Goal: Task Accomplishment & Management: Manage account settings

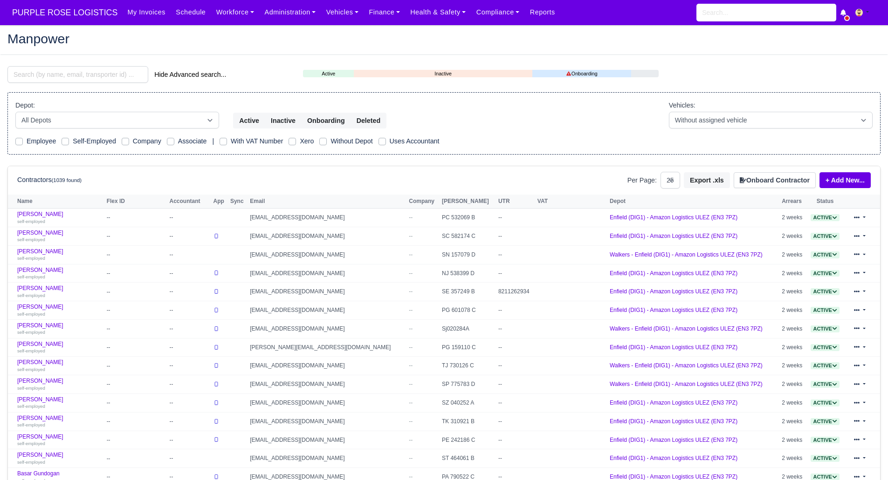
select select "25"
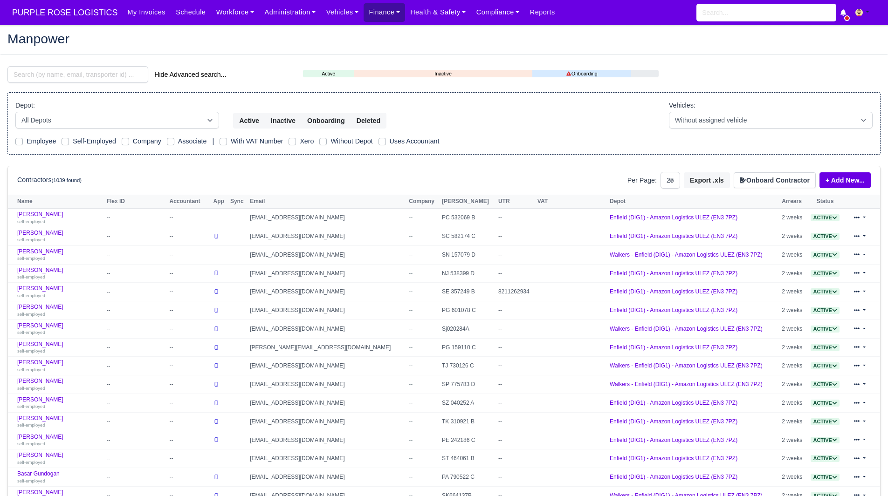
click at [370, 17] on link "Finance" at bounding box center [383, 12] width 41 height 18
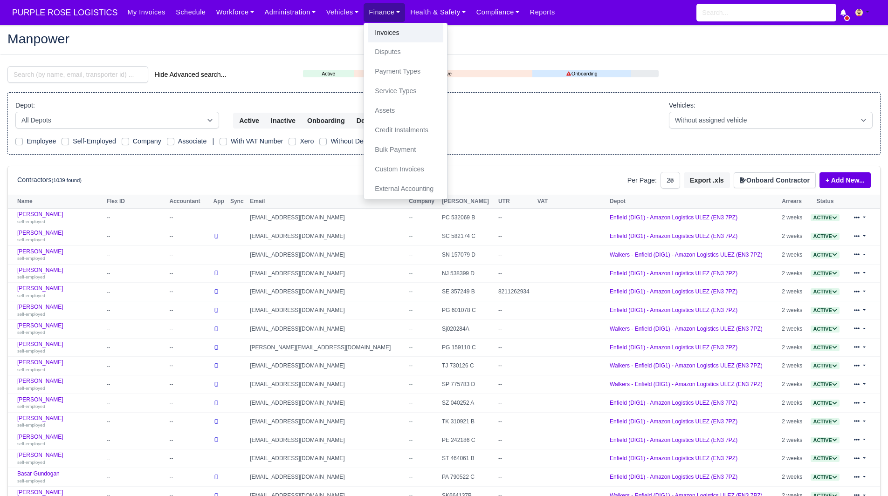
click at [370, 31] on link "Invoices" at bounding box center [405, 33] width 75 height 20
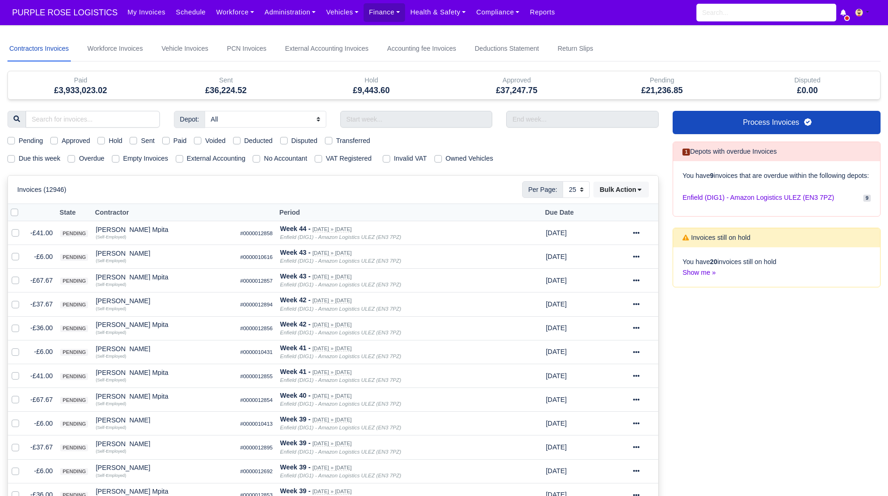
select select "25"
click at [47, 162] on label "Due this week" at bounding box center [39, 158] width 41 height 11
click at [15, 161] on input "Due this week" at bounding box center [10, 156] width 7 height 7
checkbox input "true"
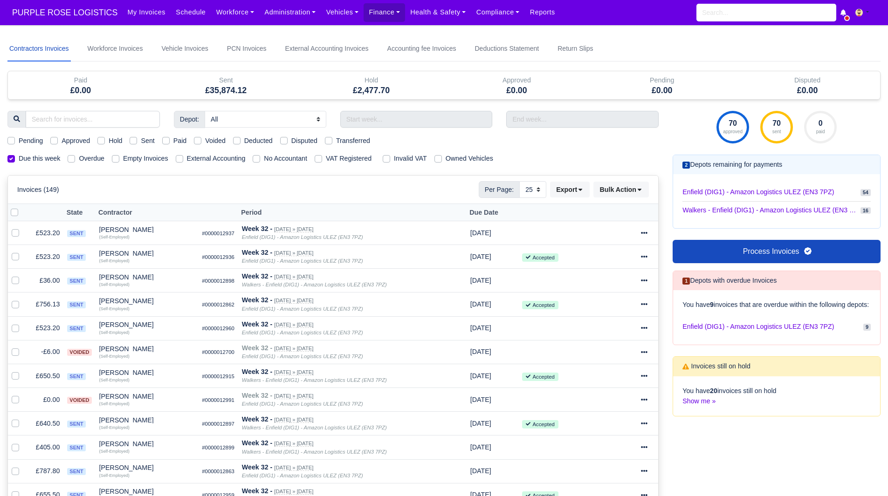
click at [18, 143] on div "Pending" at bounding box center [24, 141] width 35 height 11
click at [19, 140] on label "Pending" at bounding box center [31, 141] width 24 height 11
click at [14, 140] on input "Pending" at bounding box center [10, 139] width 7 height 7
checkbox input "true"
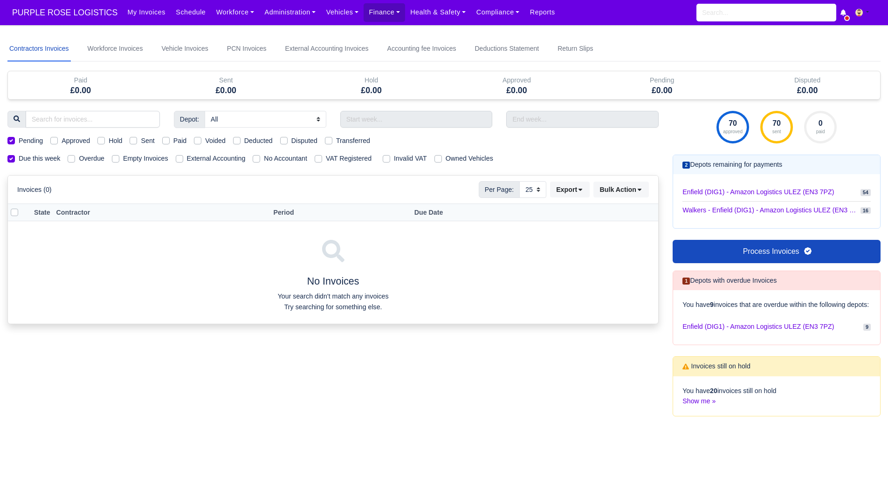
click at [19, 140] on label "Pending" at bounding box center [31, 141] width 24 height 11
click at [14, 140] on input "Pending" at bounding box center [10, 139] width 7 height 7
checkbox input "false"
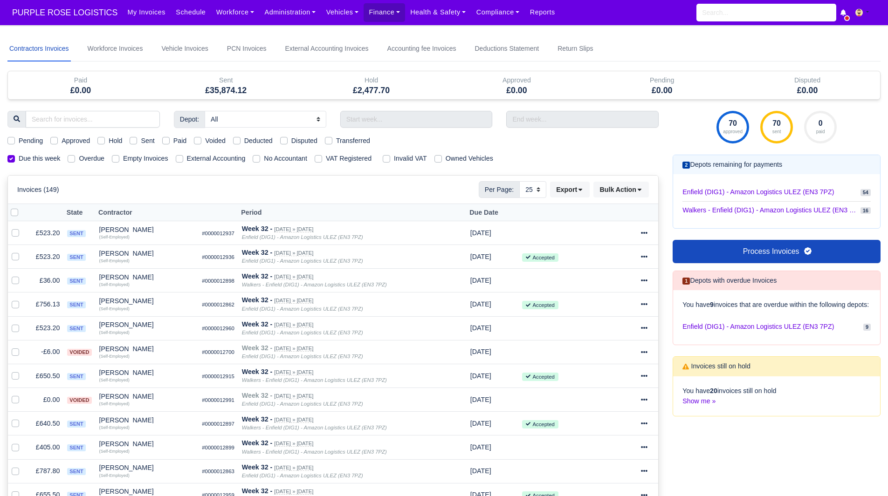
click at [62, 139] on label "Approved" at bounding box center [76, 141] width 28 height 11
click at [57, 139] on input "Approved" at bounding box center [53, 139] width 7 height 7
checkbox input "true"
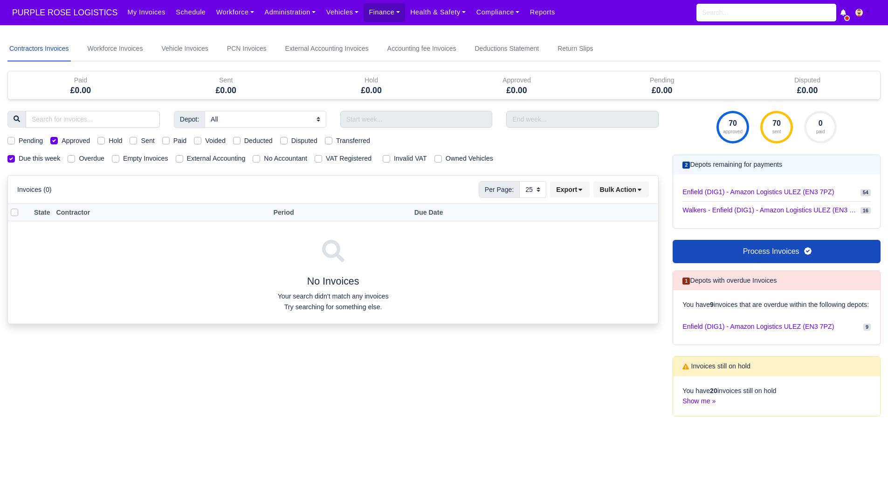
click at [62, 139] on label "Approved" at bounding box center [76, 141] width 28 height 11
click at [57, 139] on input "Approved" at bounding box center [53, 139] width 7 height 7
checkbox input "false"
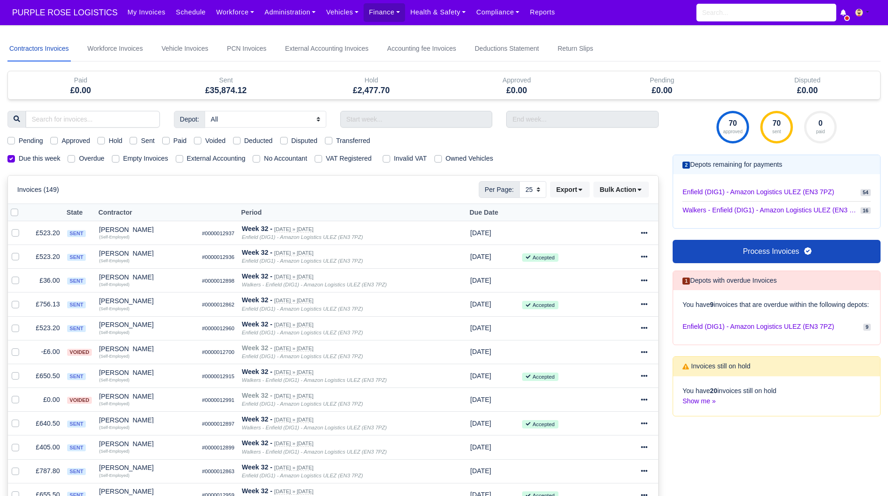
click at [109, 139] on label "Hold" at bounding box center [116, 141] width 14 height 11
click at [101, 139] on input "Hold" at bounding box center [100, 139] width 7 height 7
checkbox input "true"
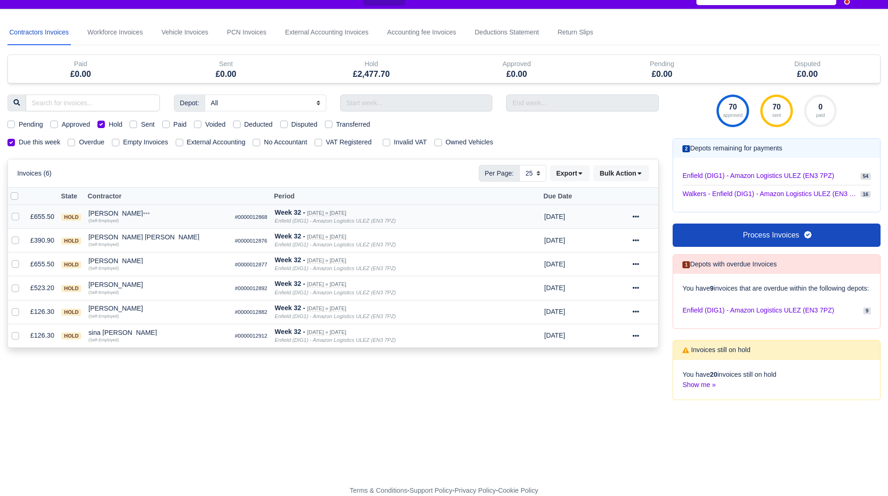
scroll to position [21, 0]
click at [133, 217] on div "(Self-Employed)" at bounding box center [158, 220] width 139 height 7
click at [131, 210] on div "Dianni Scarborough" at bounding box center [158, 213] width 139 height 7
click at [183, 239] on button "Other Invoices" at bounding box center [211, 240] width 138 height 14
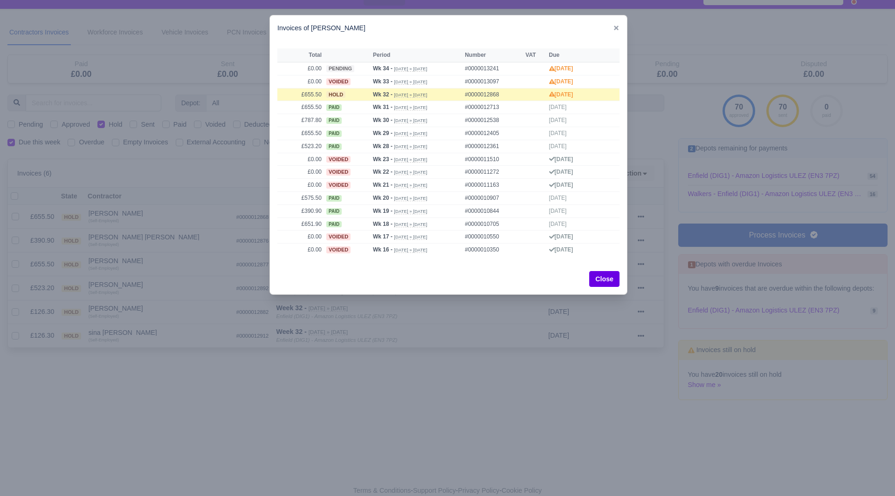
click at [161, 207] on div at bounding box center [447, 248] width 895 height 496
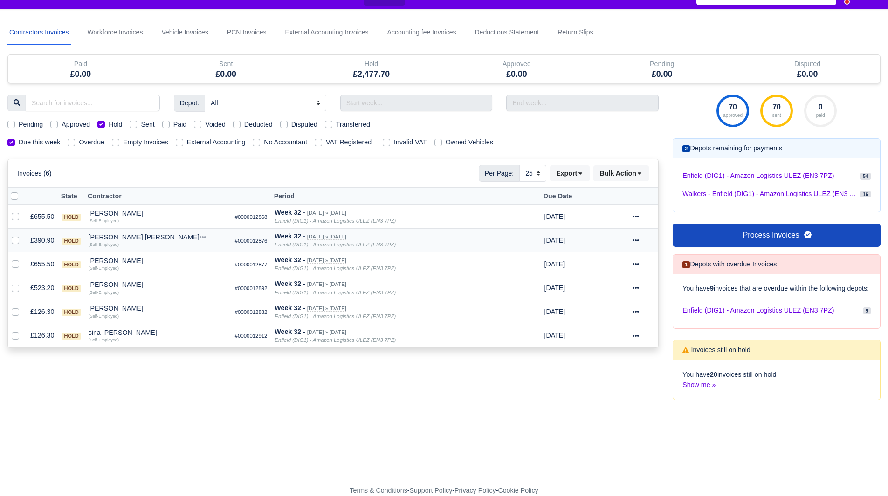
click at [126, 234] on div "Manuel Valinas Solorzano" at bounding box center [158, 237] width 139 height 7
click at [169, 257] on button "Other Invoices" at bounding box center [211, 264] width 138 height 14
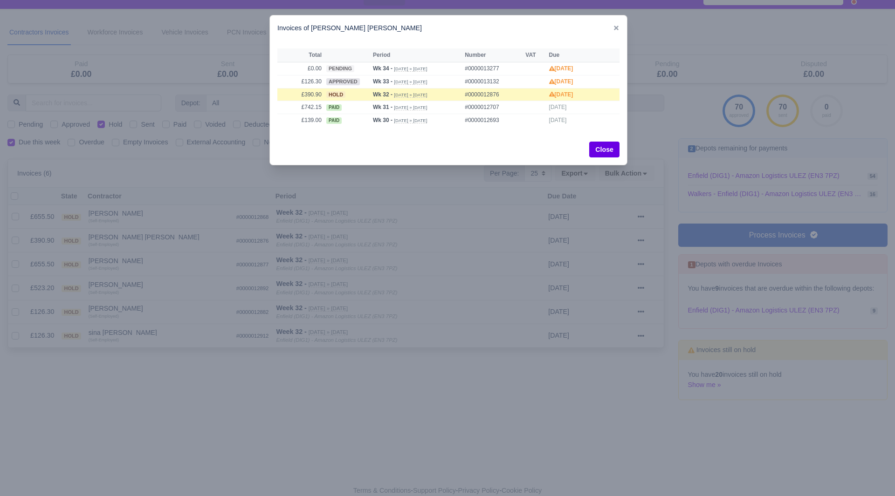
click at [144, 242] on div at bounding box center [447, 248] width 895 height 496
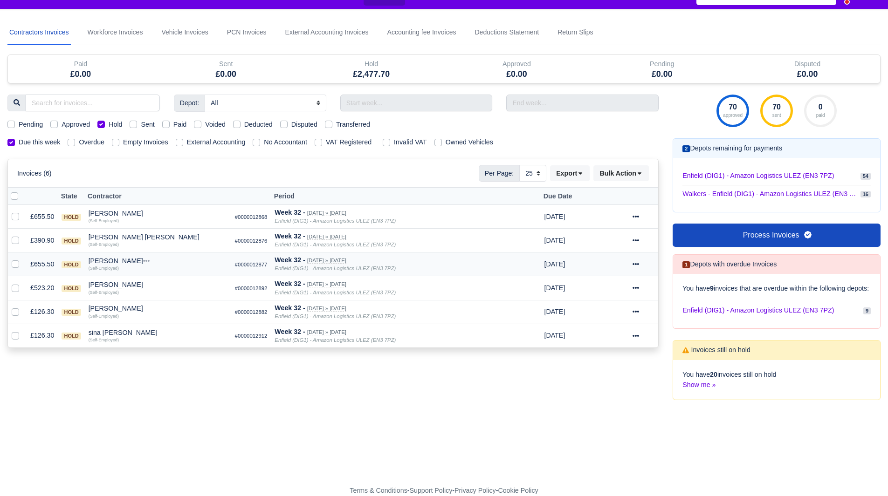
click at [116, 253] on td "Mehrshad Rizi Quick Actions Other Invoices Wallet (Self-Employed)" at bounding box center [158, 265] width 146 height 24
click at [116, 258] on div "[PERSON_NAME]" at bounding box center [158, 261] width 139 height 7
click at [165, 280] on button "Other Invoices" at bounding box center [211, 287] width 138 height 14
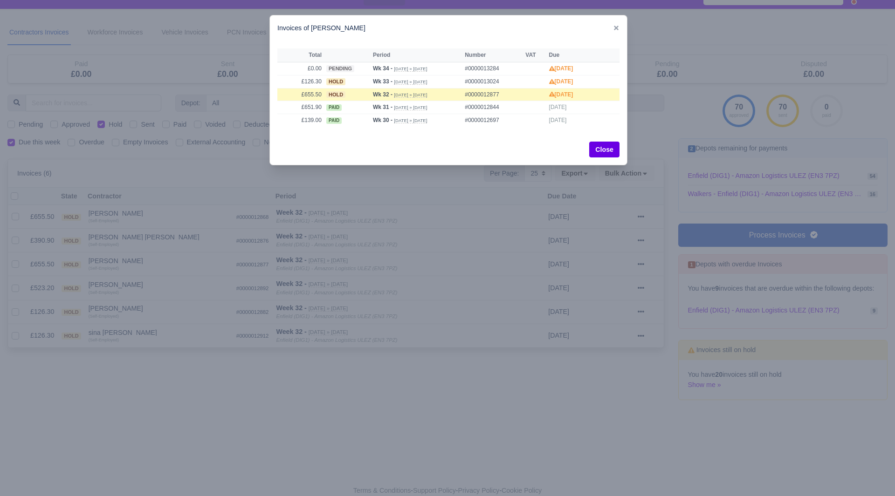
click at [144, 270] on div at bounding box center [447, 248] width 895 height 496
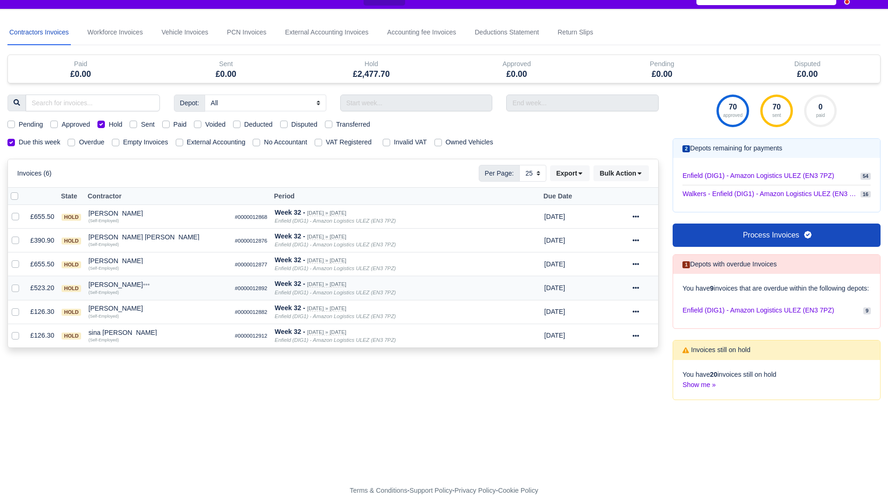
click at [136, 281] on div "[PERSON_NAME]" at bounding box center [158, 284] width 139 height 7
click at [171, 306] on button "Other Invoices" at bounding box center [211, 311] width 138 height 14
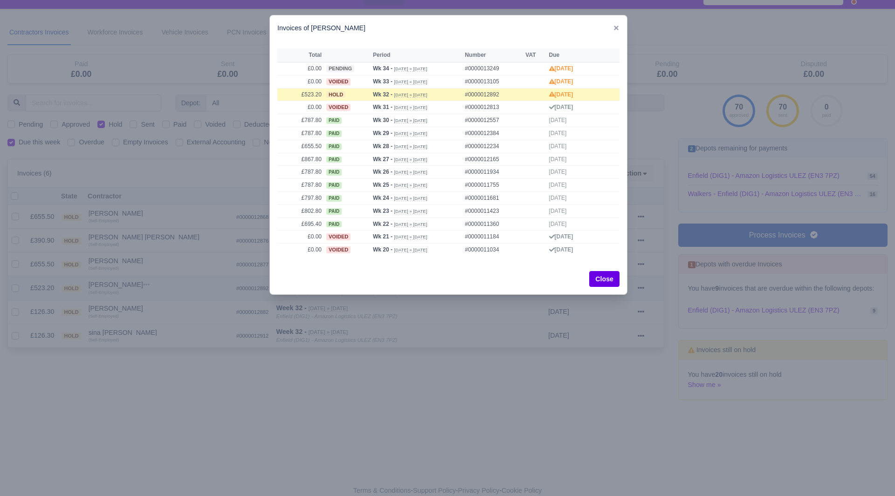
click at [171, 306] on div at bounding box center [447, 248] width 895 height 496
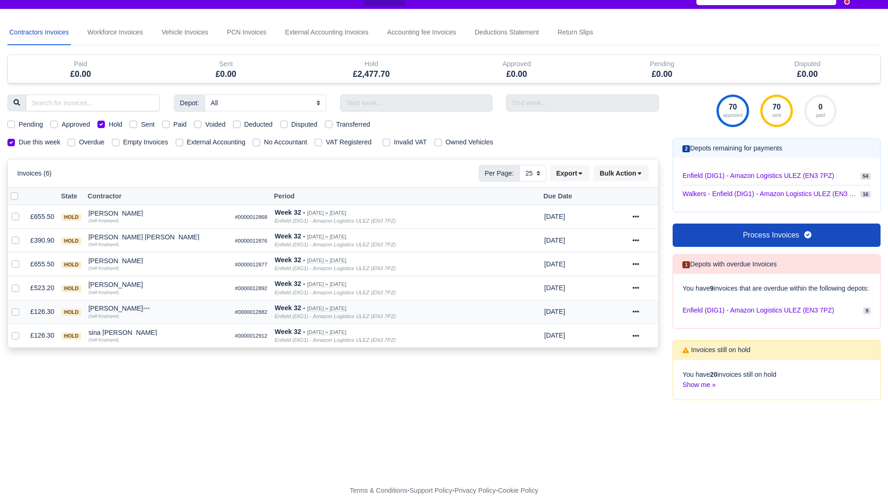
click at [109, 305] on div "Raul Rinne" at bounding box center [158, 308] width 139 height 7
click at [163, 335] on button "Other Invoices" at bounding box center [211, 335] width 138 height 14
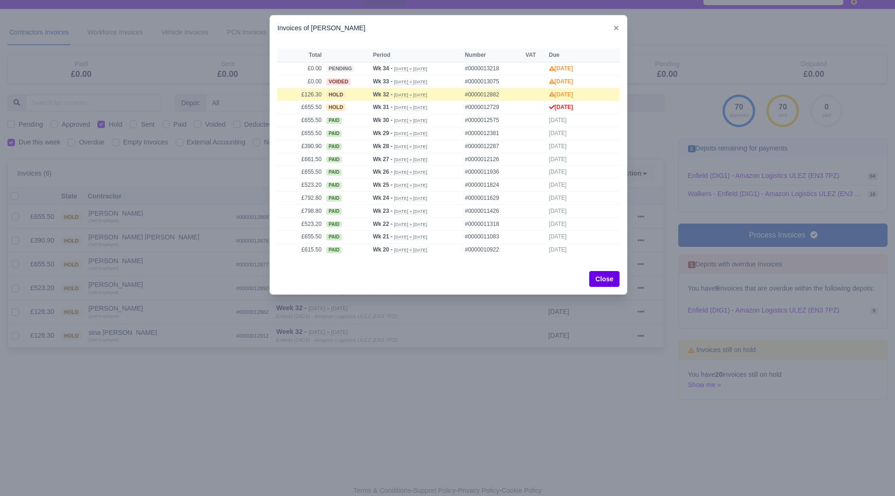
click at [139, 320] on div at bounding box center [447, 248] width 895 height 496
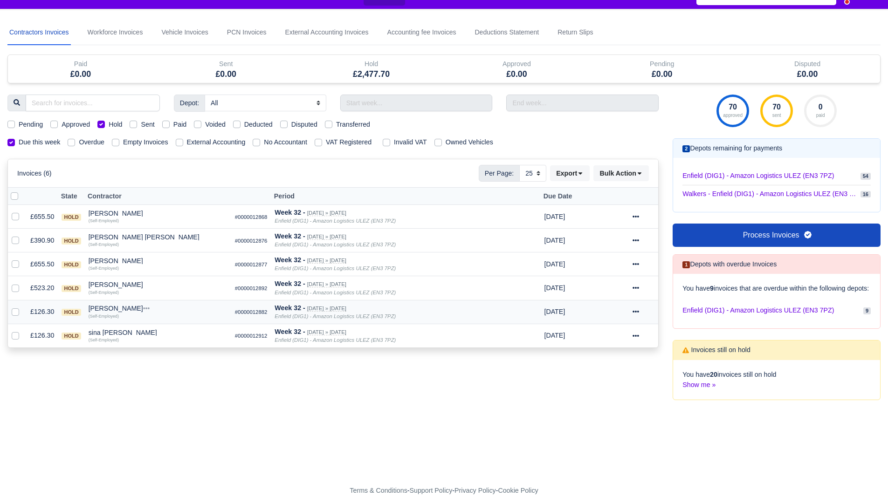
click at [110, 305] on div "Raul Rinne" at bounding box center [158, 308] width 139 height 7
click at [176, 345] on button "Wallet" at bounding box center [211, 349] width 138 height 14
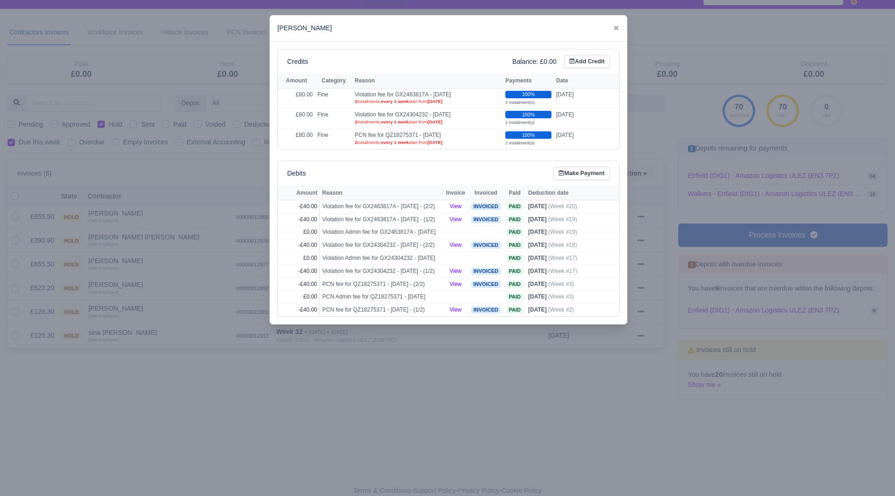
click at [184, 331] on div at bounding box center [447, 248] width 895 height 496
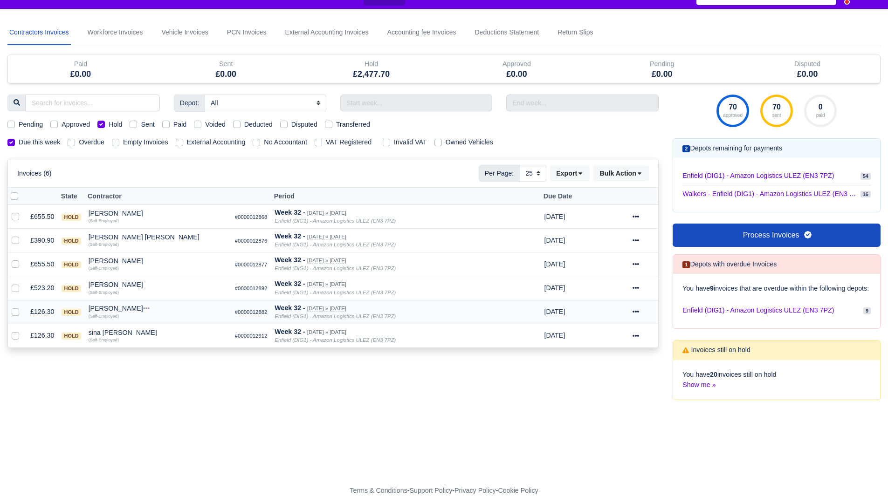
click at [637, 307] on div at bounding box center [643, 312] width 22 height 11
click at [623, 336] on link "Show Invoice" at bounding box center [612, 340] width 83 height 14
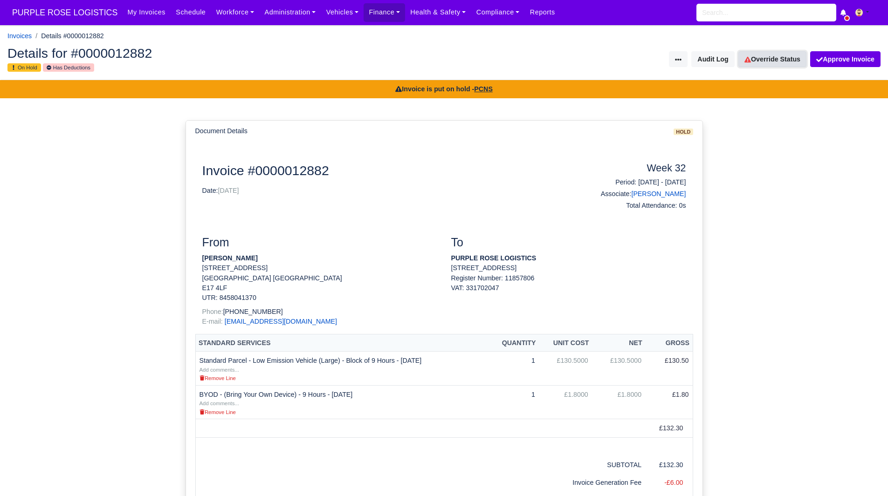
click at [783, 52] on link "Override Status" at bounding box center [772, 59] width 68 height 16
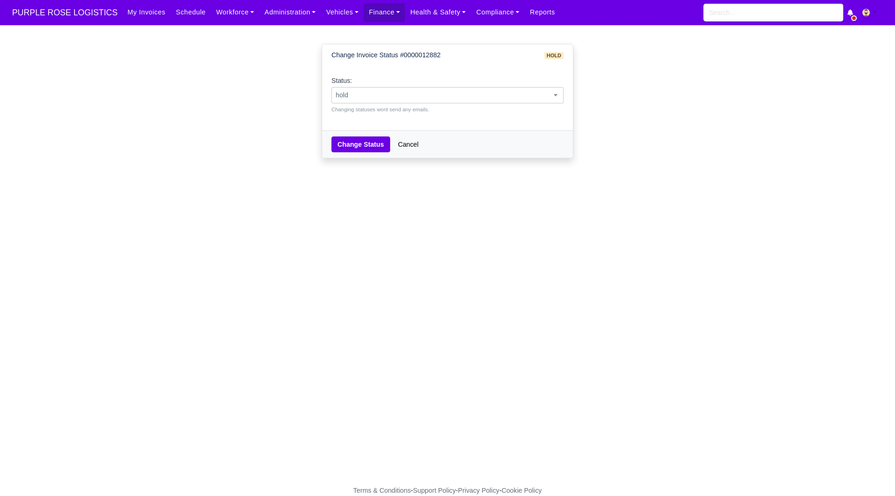
click at [471, 98] on span "hold" at bounding box center [447, 95] width 231 height 12
click at [405, 185] on main "Change Invoice Status #0000012882 hold Status: pending approved hold sent paid …" at bounding box center [447, 260] width 895 height 449
click at [413, 76] on div "Status: pending approved hold sent paid voided deducted disputed transferred ho…" at bounding box center [447, 94] width 232 height 38
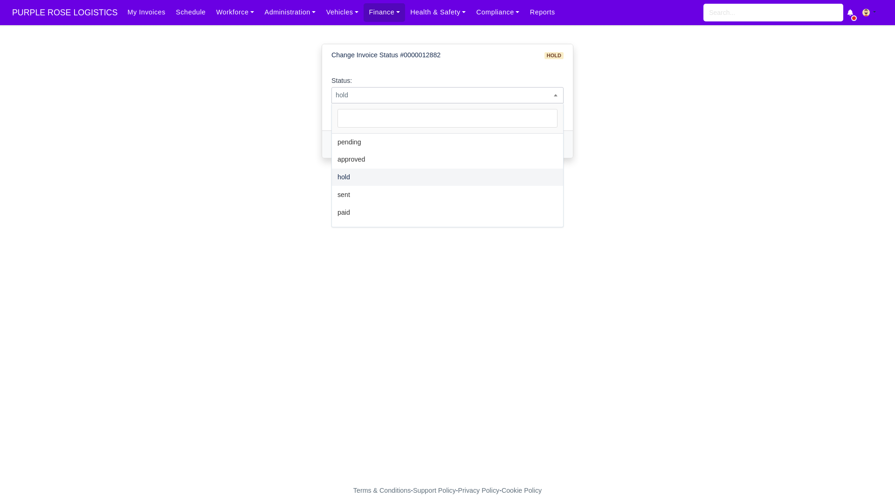
click at [408, 102] on span "hold" at bounding box center [447, 95] width 232 height 16
select select "sent"
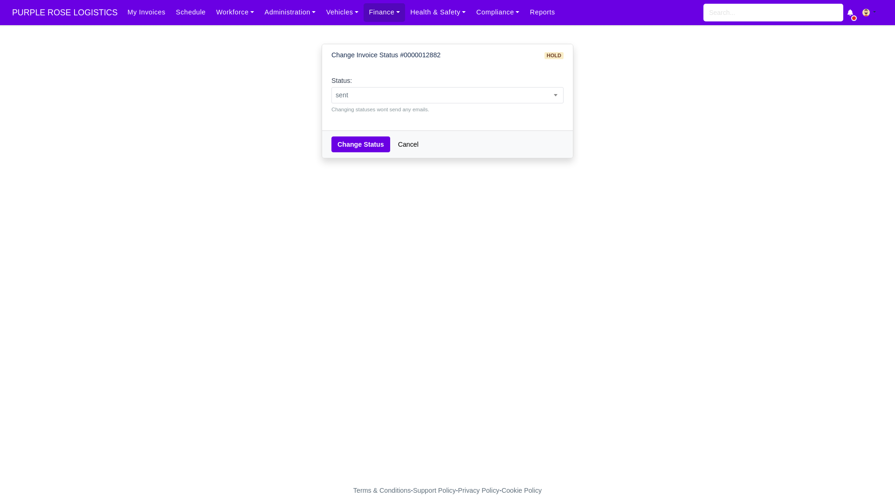
click at [352, 132] on div "Change Status Cancel" at bounding box center [447, 143] width 251 height 27
click at [352, 141] on button "Change Status" at bounding box center [360, 145] width 59 height 16
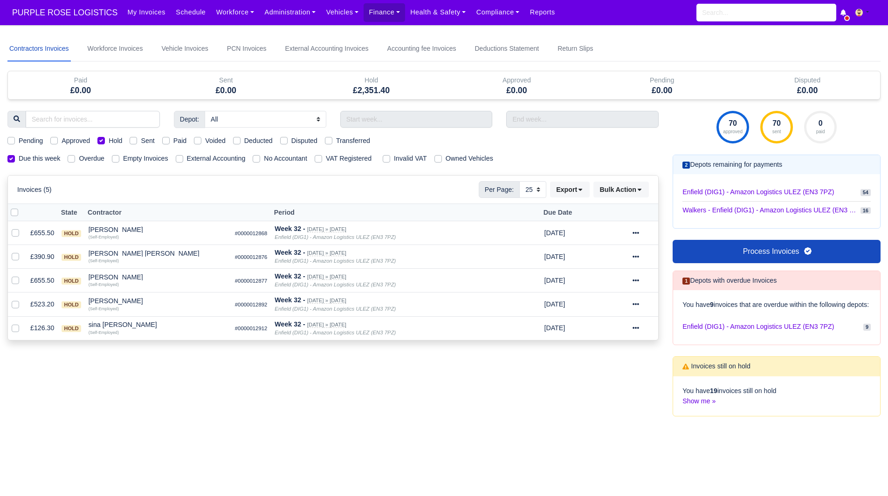
select select "25"
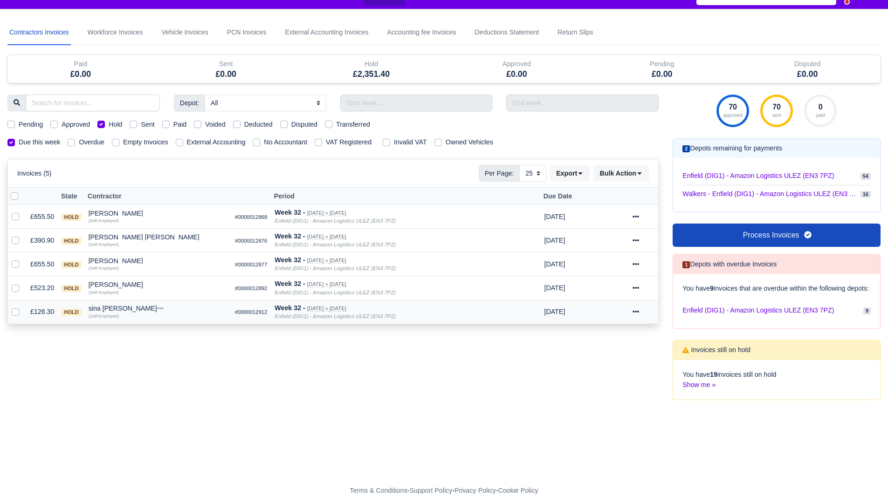
click at [109, 305] on div "sina [PERSON_NAME]" at bounding box center [158, 308] width 139 height 7
click at [163, 328] on button "Other Invoices" at bounding box center [211, 335] width 138 height 14
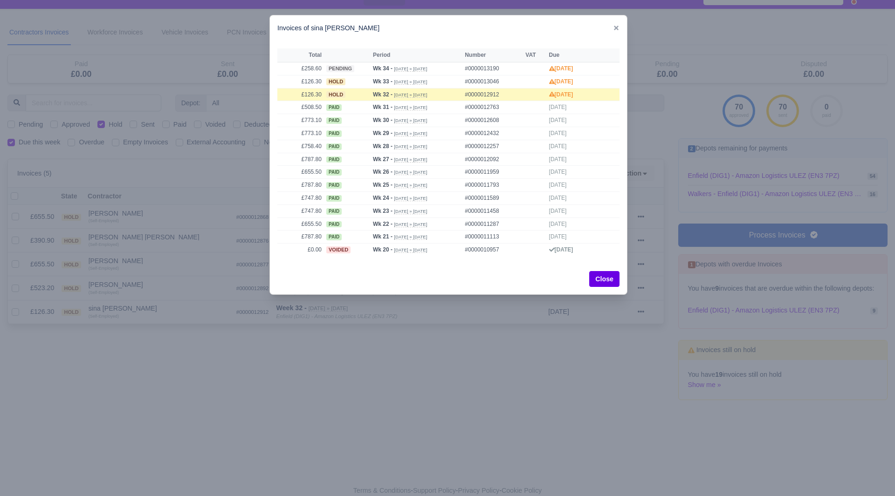
click at [160, 298] on div at bounding box center [447, 248] width 895 height 496
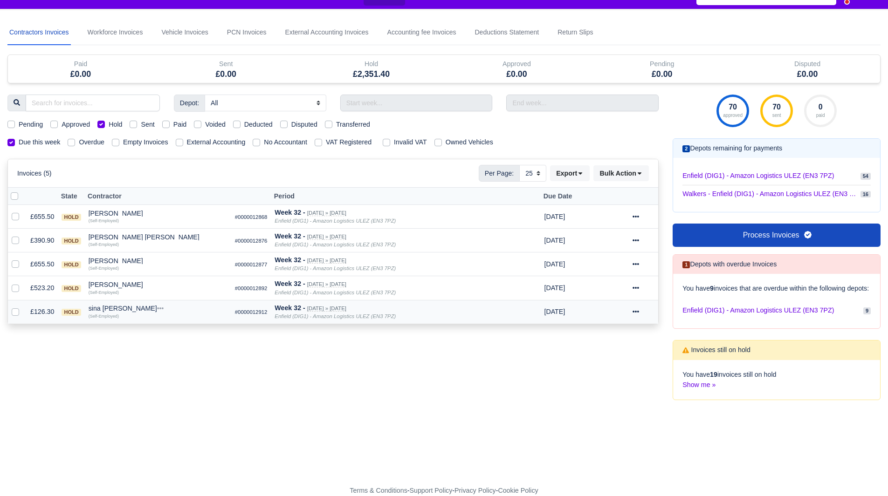
click at [89, 305] on div "sina [PERSON_NAME]" at bounding box center [158, 308] width 139 height 7
click at [154, 347] on button "Wallet" at bounding box center [211, 349] width 138 height 14
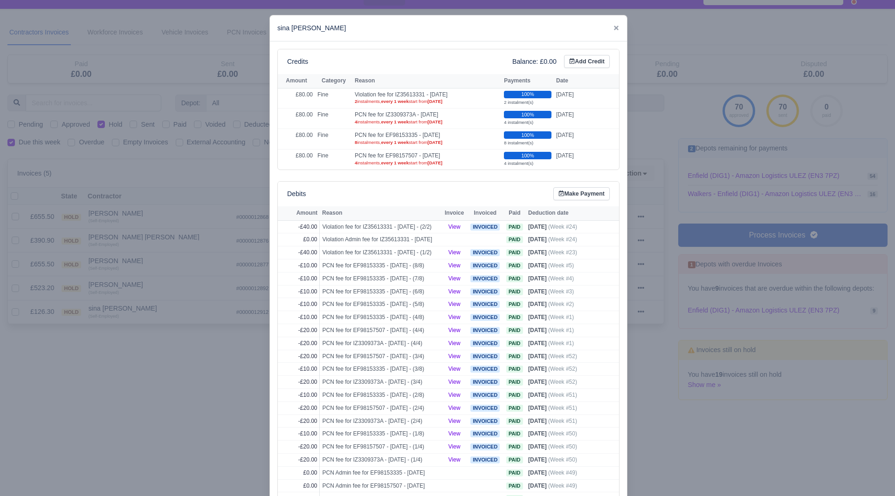
click at [163, 337] on div at bounding box center [447, 248] width 895 height 496
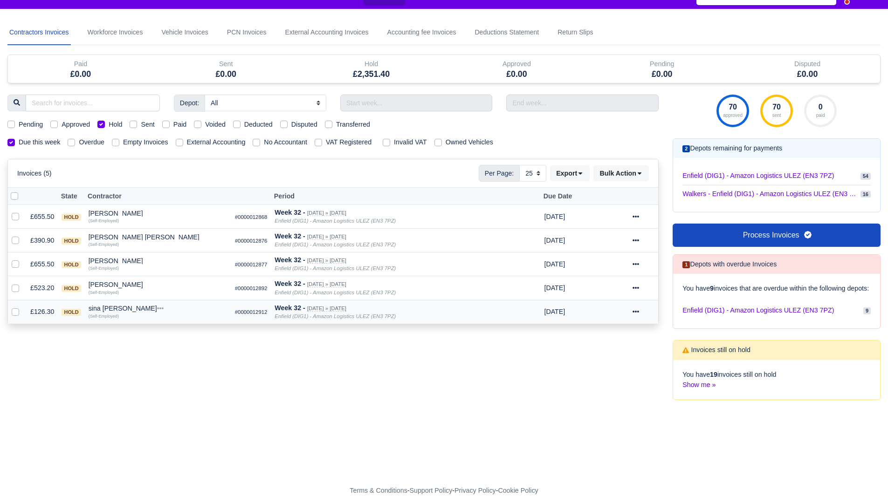
click at [635, 309] on icon at bounding box center [635, 311] width 7 height 7
click at [613, 333] on link "Show Invoice" at bounding box center [612, 340] width 83 height 14
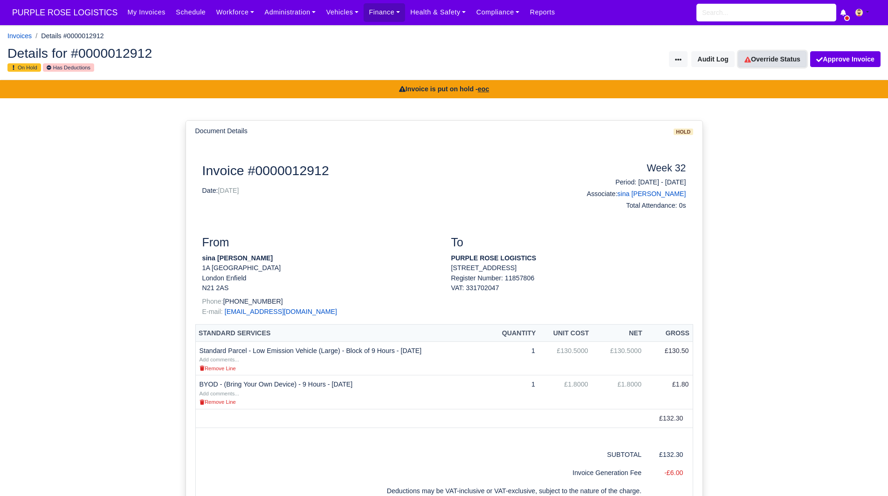
click at [776, 58] on link "Override Status" at bounding box center [772, 59] width 68 height 16
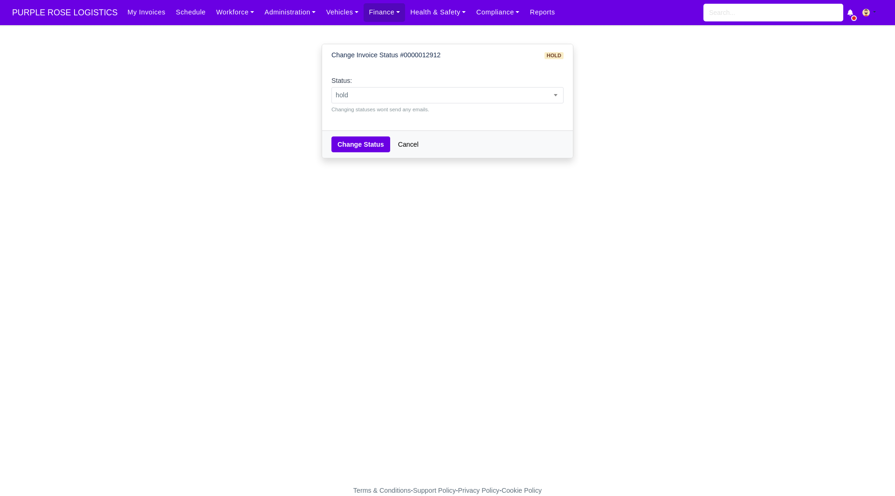
click at [387, 104] on div "Status: pending approved hold sent paid voided deducted disputed transferred ho…" at bounding box center [447, 94] width 232 height 38
click at [404, 92] on span "hold" at bounding box center [447, 95] width 231 height 12
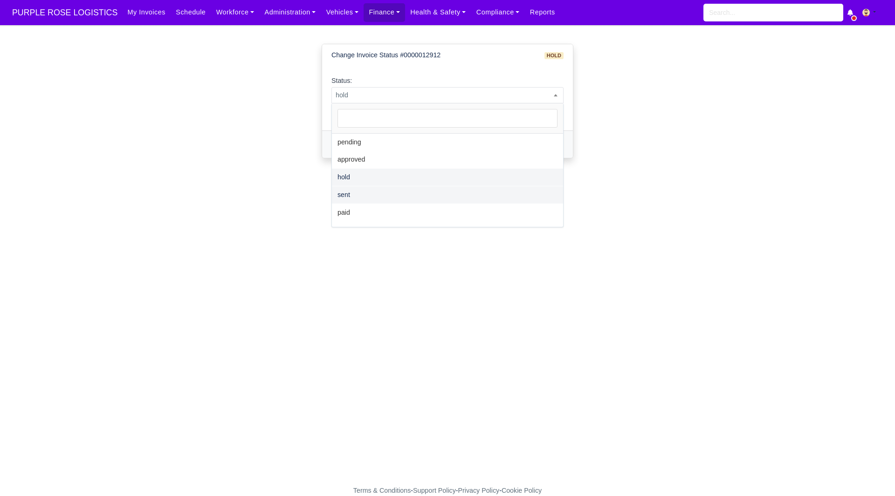
select select "sent"
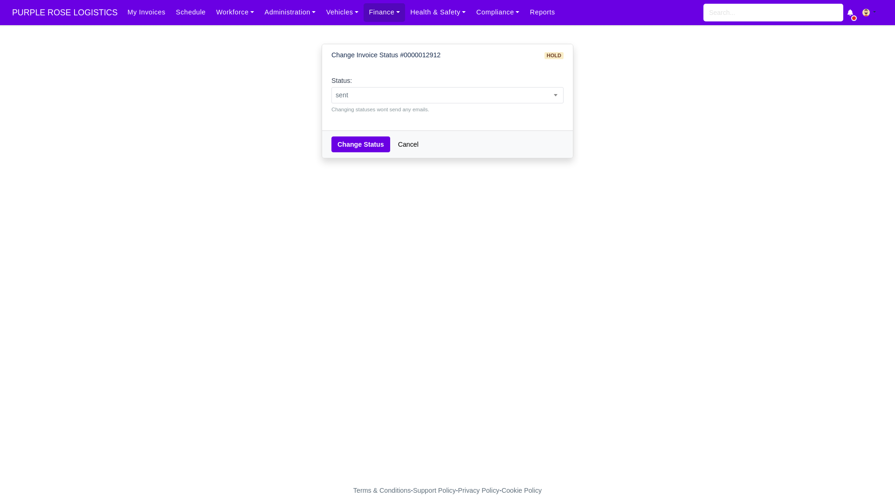
click at [357, 133] on div "Change Status Cancel" at bounding box center [447, 143] width 251 height 27
click at [356, 140] on button "Change Status" at bounding box center [360, 145] width 59 height 16
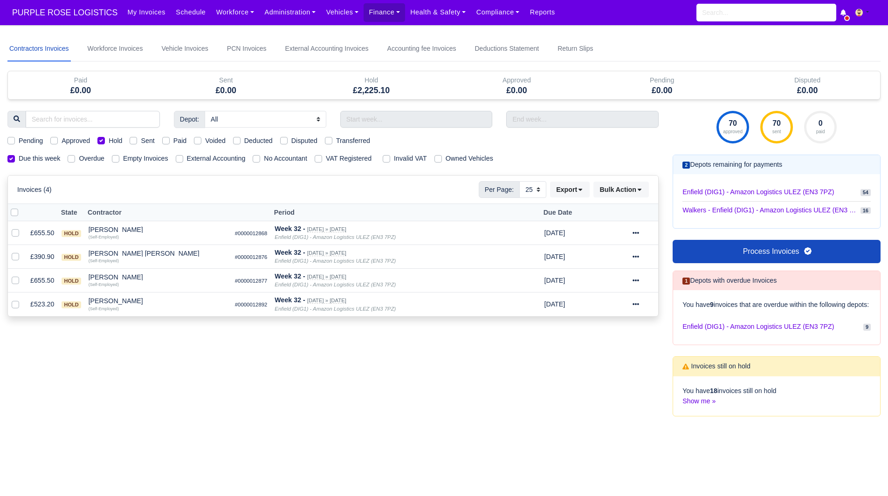
select select "25"
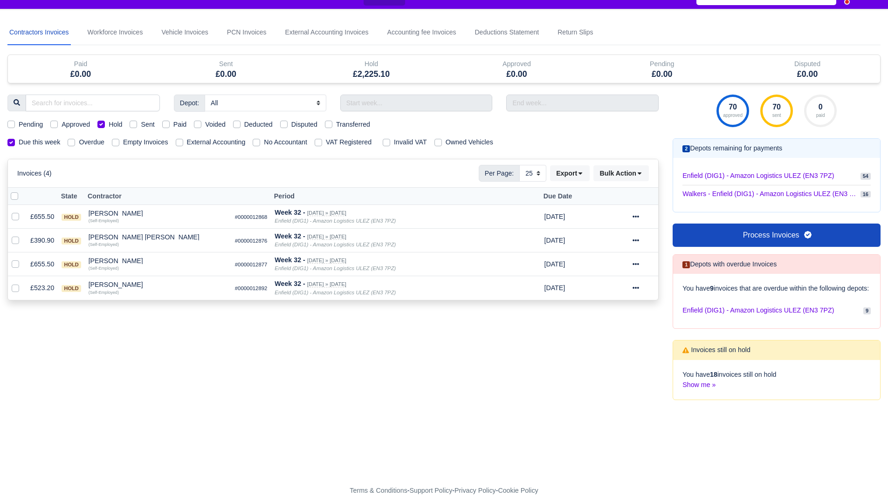
click at [109, 119] on label "Hold" at bounding box center [116, 124] width 14 height 11
click at [100, 119] on input "Hold" at bounding box center [100, 122] width 7 height 7
checkbox input "false"
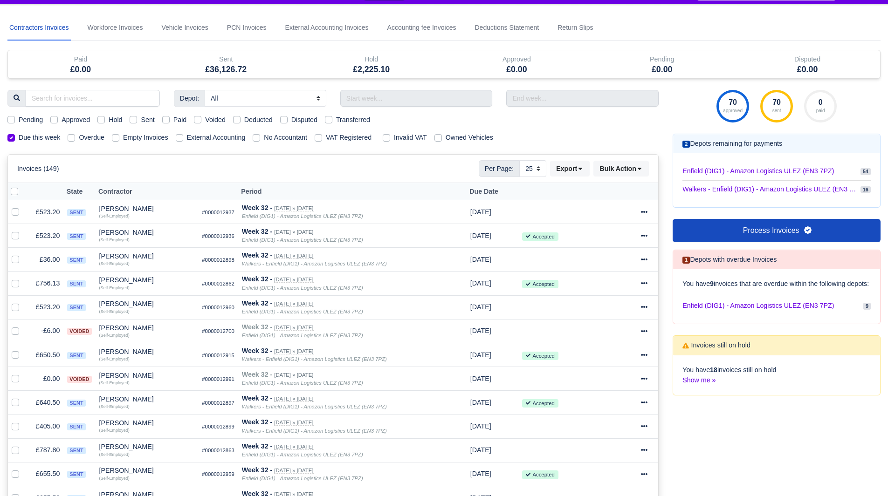
click at [291, 121] on label "Disputed" at bounding box center [304, 120] width 26 height 11
click at [285, 121] on input "Disputed" at bounding box center [283, 118] width 7 height 7
checkbox input "true"
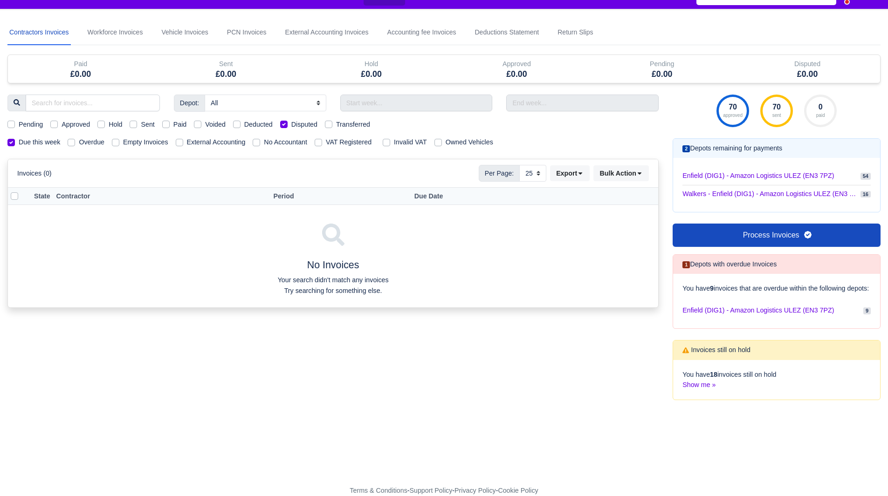
click at [291, 120] on label "Disputed" at bounding box center [304, 124] width 26 height 11
click at [284, 120] on input "Disputed" at bounding box center [283, 122] width 7 height 7
checkbox input "false"
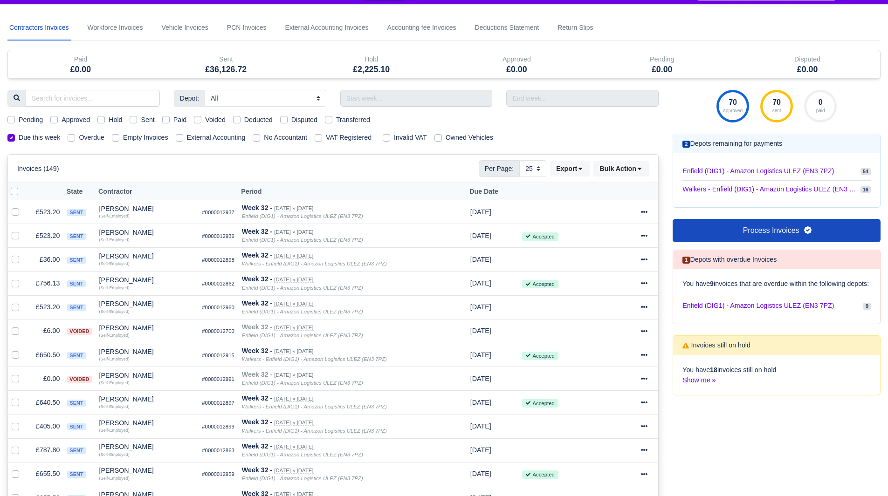
click at [141, 119] on label "Sent" at bounding box center [148, 120] width 14 height 11
click at [133, 119] on input "Sent" at bounding box center [133, 118] width 7 height 7
checkbox input "true"
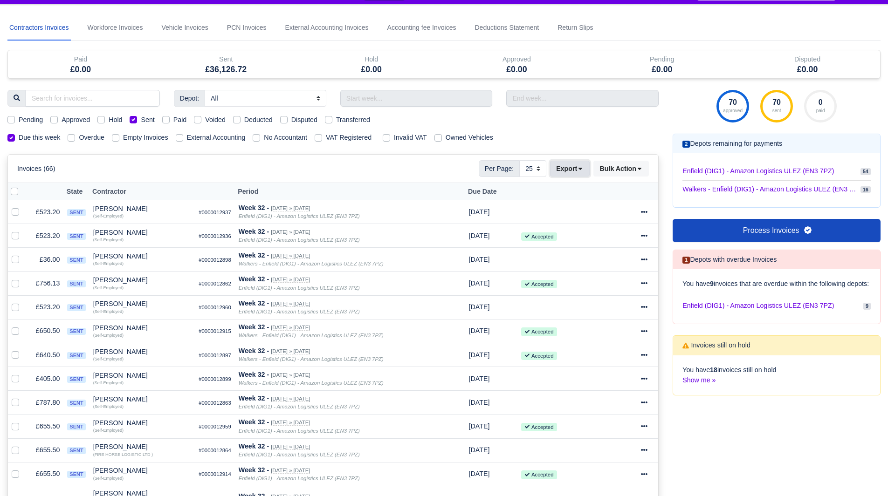
click at [563, 171] on button "Export" at bounding box center [570, 169] width 40 height 16
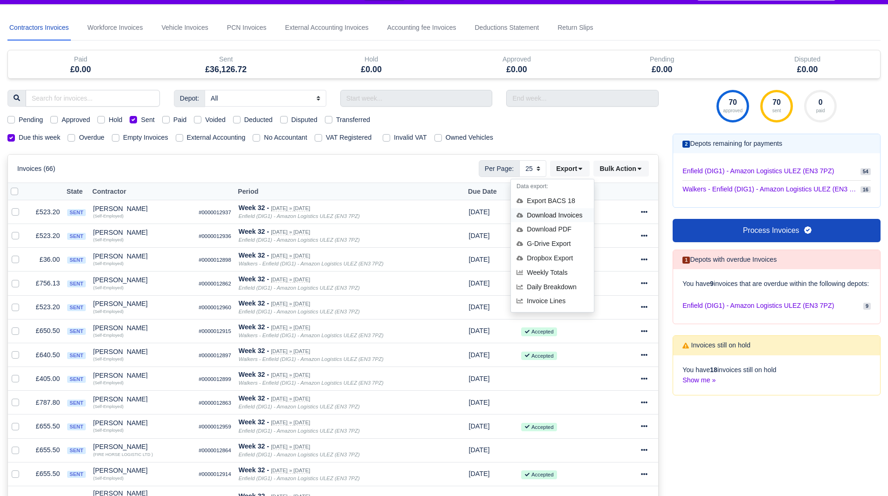
click at [544, 215] on div "Download Invoices" at bounding box center [552, 215] width 83 height 14
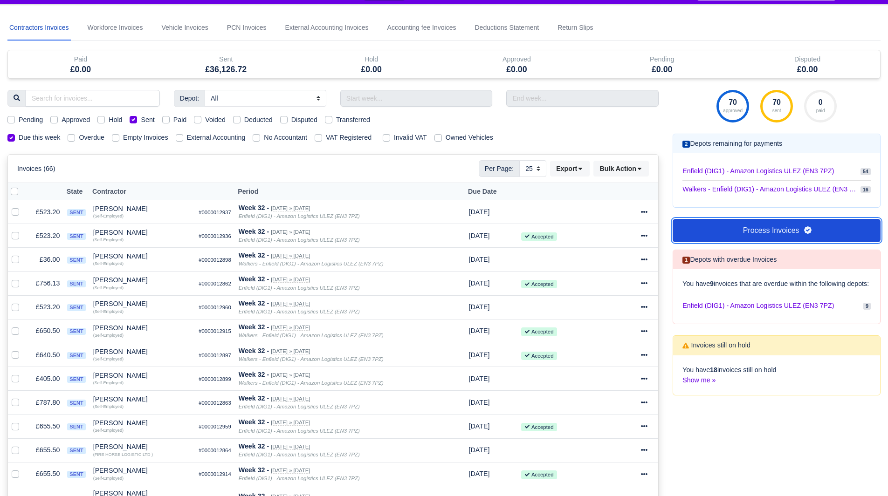
click at [743, 229] on link "Process Invoices" at bounding box center [776, 230] width 208 height 23
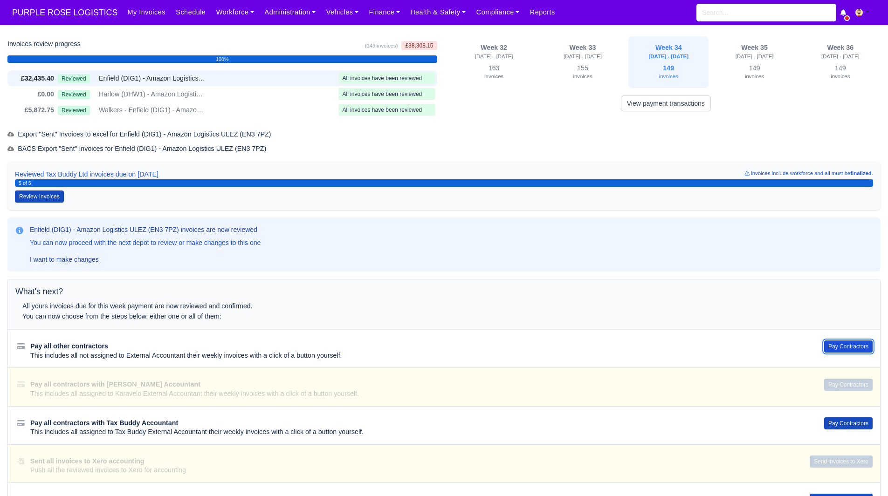
click at [847, 350] on button "Pay Contractors" at bounding box center [848, 347] width 48 height 12
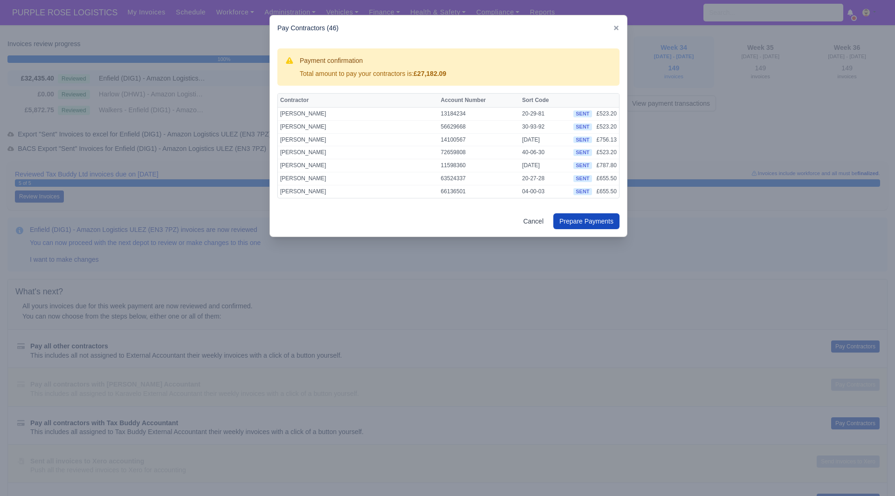
click at [433, 399] on div at bounding box center [447, 248] width 895 height 496
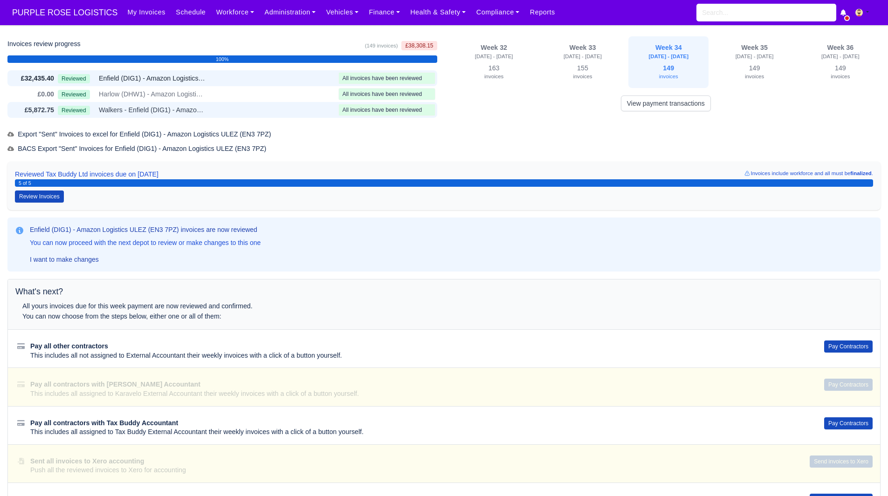
click at [264, 111] on div "Reviewed Walkers - Enfield (DIG1) - Amazon Logistics ULEZ (EN3 7PZ)" at bounding box center [196, 110] width 277 height 11
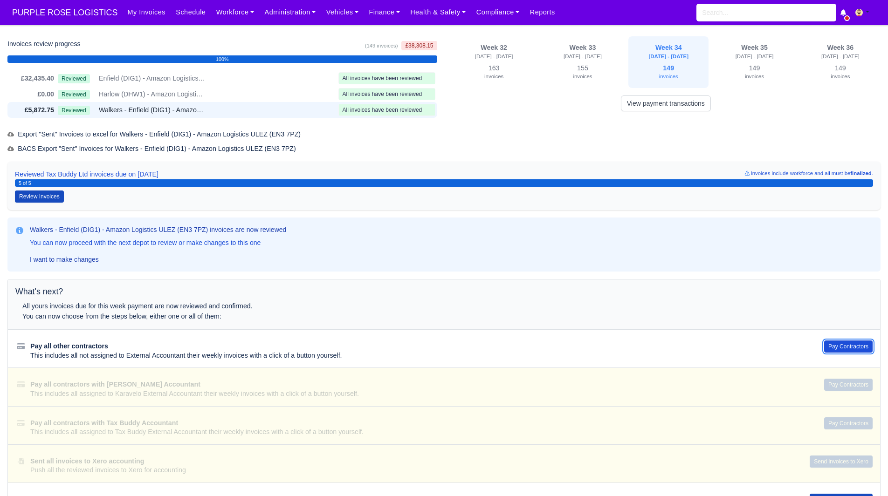
click at [847, 347] on button "Pay Contractors" at bounding box center [848, 347] width 48 height 12
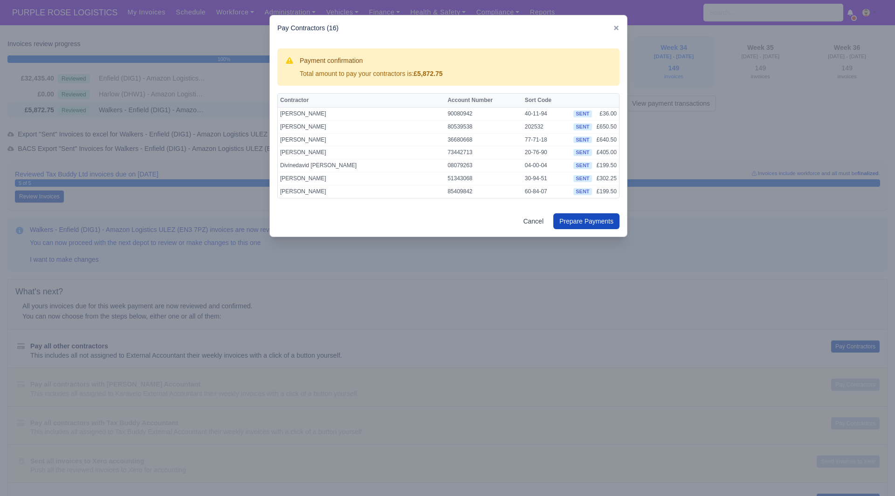
click at [713, 168] on div at bounding box center [447, 248] width 895 height 496
